Goal: Transaction & Acquisition: Purchase product/service

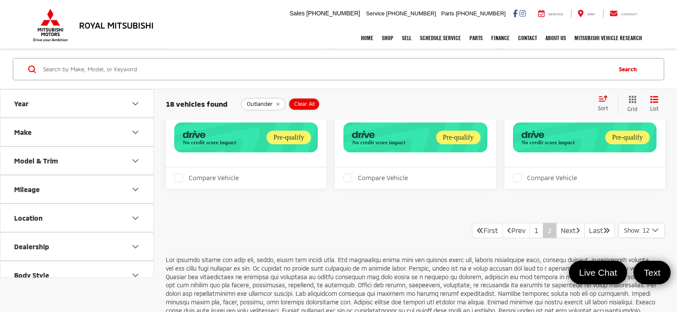
scroll to position [868, 0]
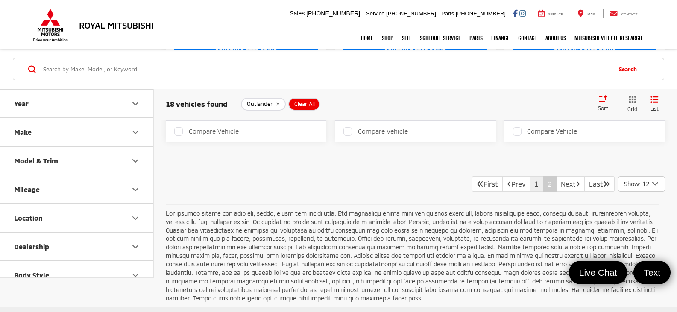
click at [529, 192] on link "1" at bounding box center [536, 183] width 14 height 15
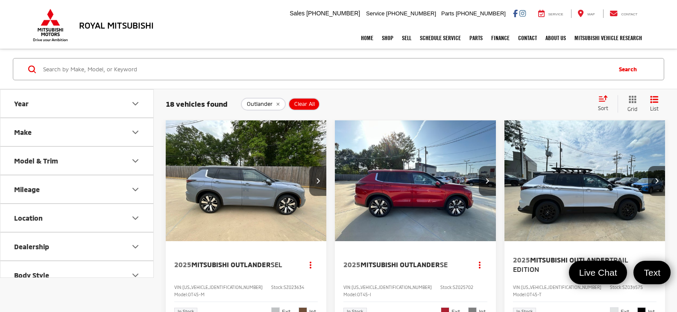
click at [269, 181] on img "2025 Mitsubishi Outlander SEL 0" at bounding box center [246, 180] width 162 height 121
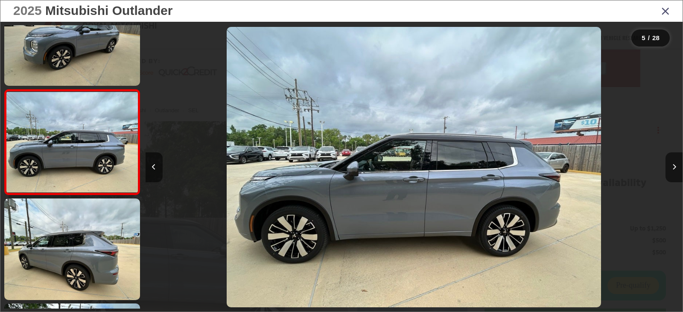
click at [89, 235] on link at bounding box center [72, 249] width 136 height 102
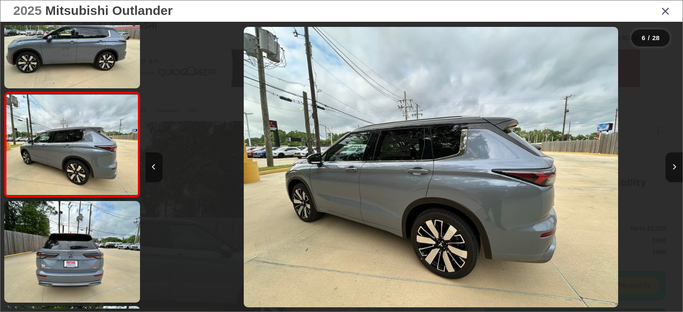
scroll to position [462, 0]
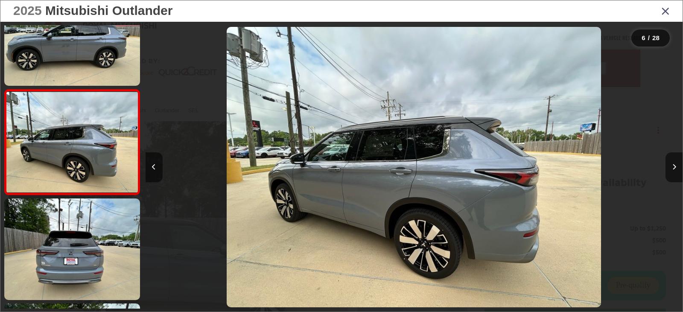
click at [89, 235] on link at bounding box center [72, 249] width 136 height 102
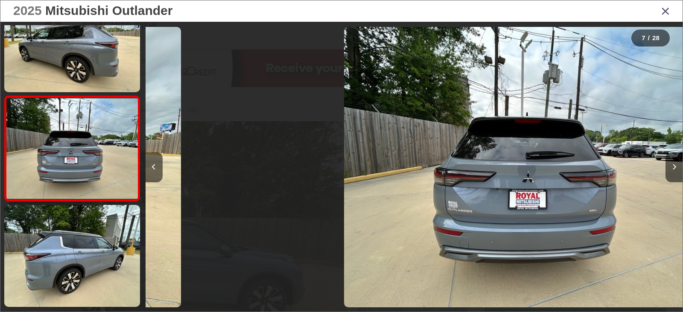
scroll to position [567, 0]
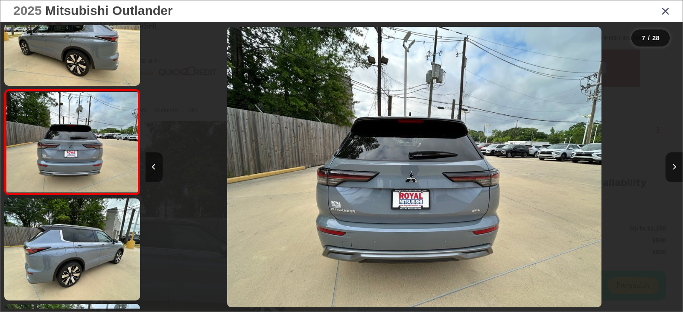
click at [89, 235] on link at bounding box center [72, 249] width 136 height 102
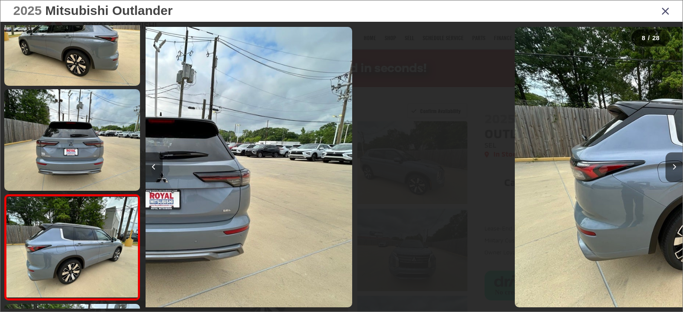
scroll to position [672, 0]
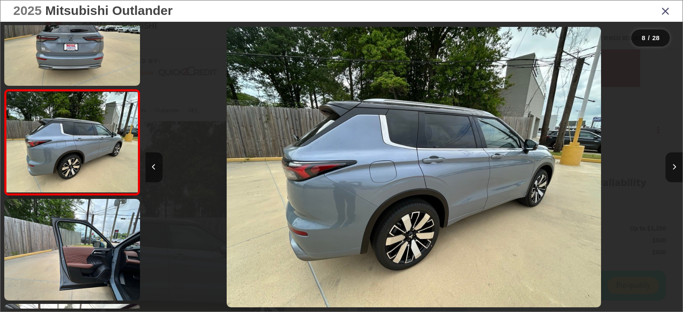
click at [89, 235] on link at bounding box center [72, 250] width 136 height 102
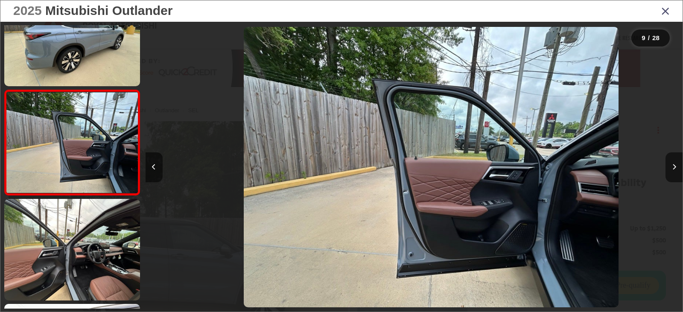
scroll to position [777, 0]
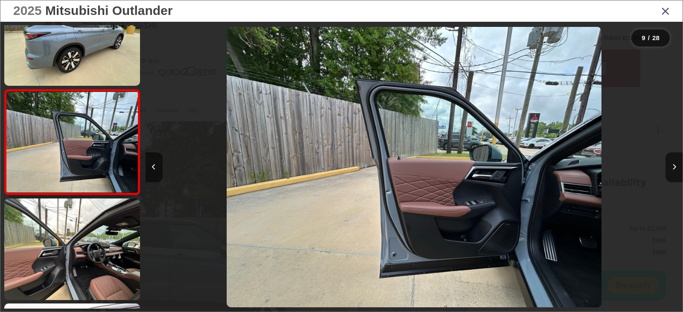
click at [89, 235] on link at bounding box center [72, 249] width 136 height 102
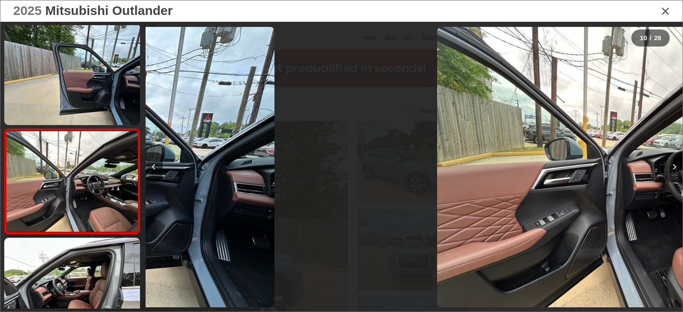
scroll to position [882, 0]
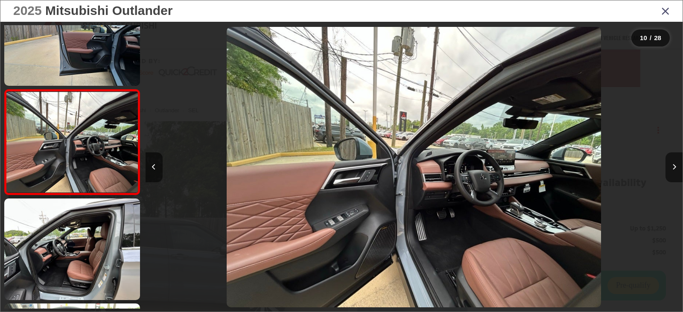
click at [89, 235] on link at bounding box center [72, 249] width 136 height 102
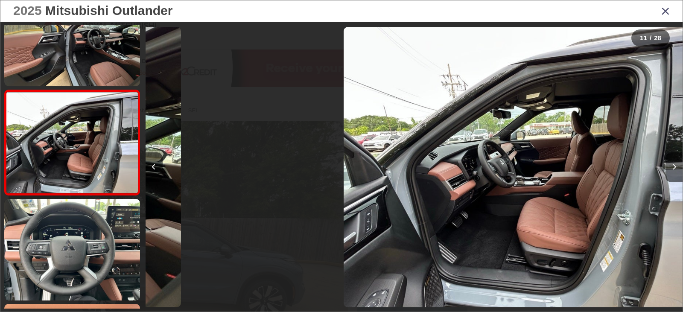
scroll to position [987, 0]
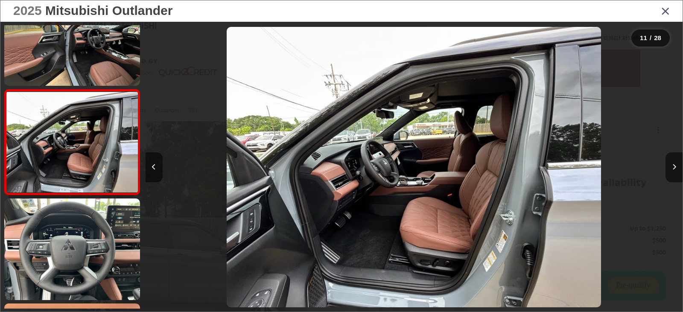
click at [89, 235] on link at bounding box center [72, 249] width 136 height 102
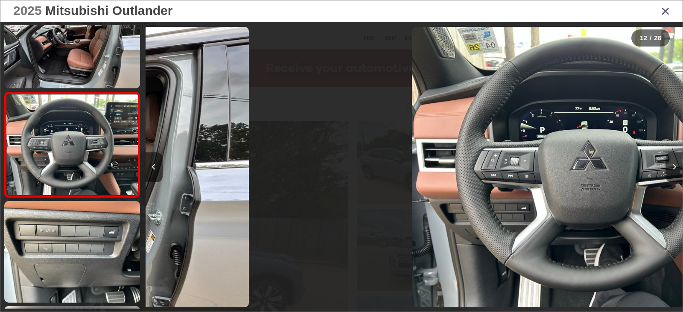
scroll to position [1092, 0]
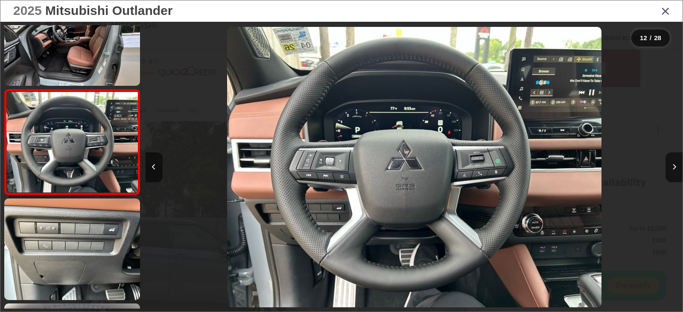
click at [89, 235] on link at bounding box center [72, 249] width 136 height 102
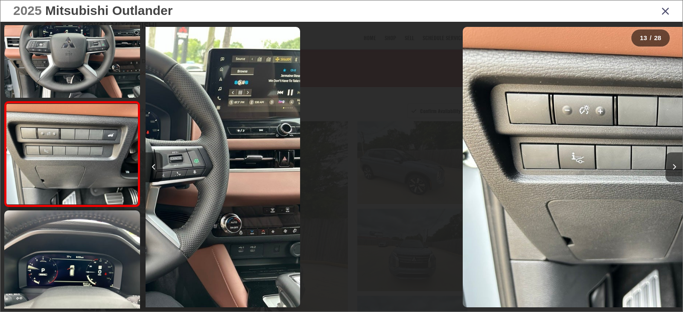
scroll to position [1197, 0]
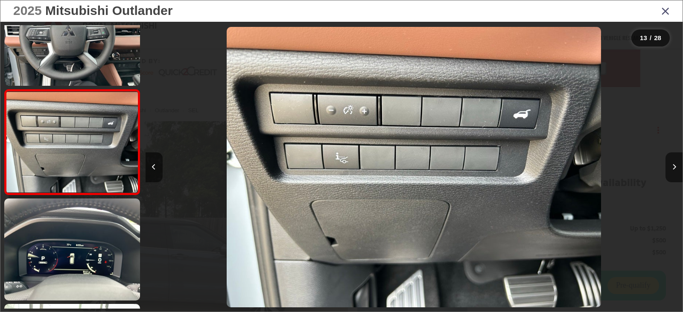
click at [89, 235] on link at bounding box center [72, 249] width 136 height 102
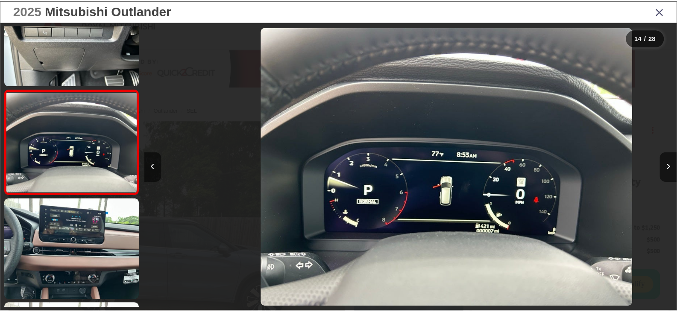
scroll to position [0, 6983]
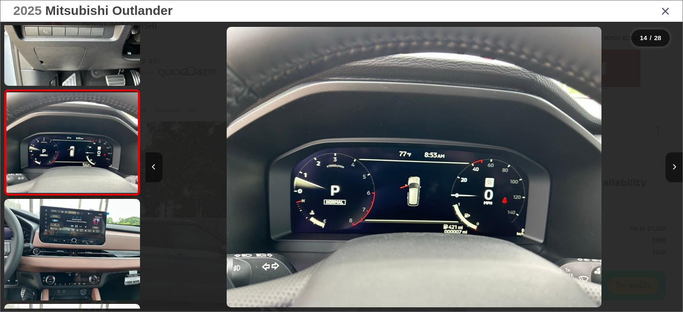
click at [659, 12] on div "2025 Mitsubishi Outlander" at bounding box center [341, 10] width 682 height 21
click at [671, 9] on div "2025 Mitsubishi Outlander" at bounding box center [341, 10] width 682 height 21
click at [668, 9] on icon "Close gallery" at bounding box center [665, 10] width 9 height 11
